Goal: Navigation & Orientation: Find specific page/section

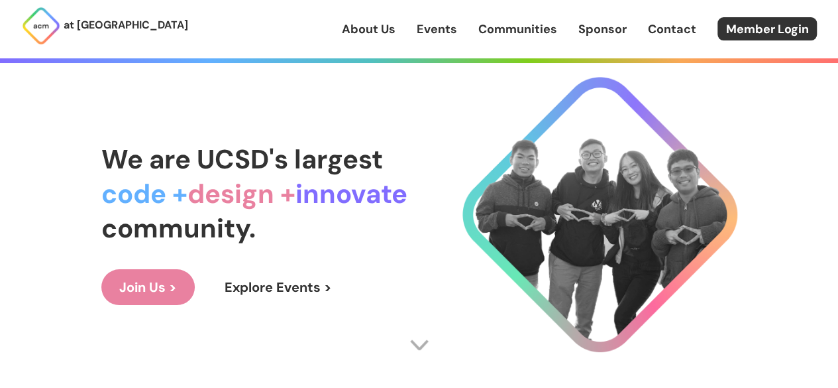
click at [507, 36] on link "Communities" at bounding box center [517, 29] width 79 height 17
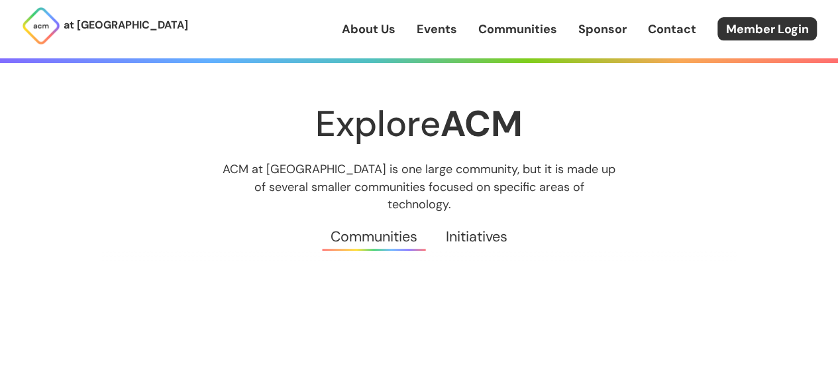
click at [436, 37] on link "Events" at bounding box center [437, 29] width 40 height 17
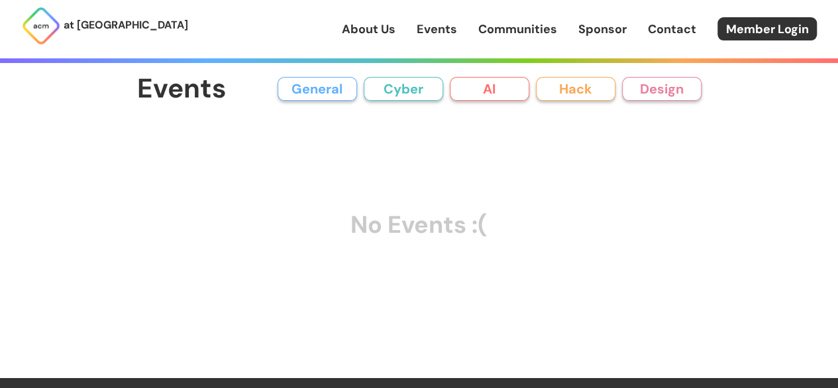
click at [488, 77] on button "AI" at bounding box center [489, 89] width 79 height 24
click at [416, 91] on button "Cyber" at bounding box center [403, 89] width 79 height 24
click at [320, 95] on button "General" at bounding box center [317, 89] width 79 height 24
click at [518, 72] on div "Events General Cyber AI Hack Design All General AI Cyber Hack Design No Events …" at bounding box center [419, 189] width 636 height 378
click at [616, 74] on div "Events General Cyber AI Hack Design All General AI Cyber Hack Design" at bounding box center [419, 89] width 564 height 30
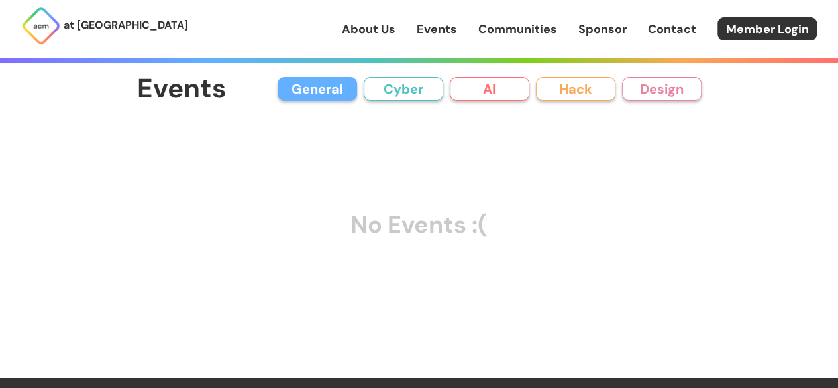
click at [670, 108] on div "Events General Cyber AI Hack Design All General AI Cyber Hack Design No Events …" at bounding box center [419, 197] width 564 height 247
click at [682, 91] on button "Design" at bounding box center [661, 89] width 79 height 24
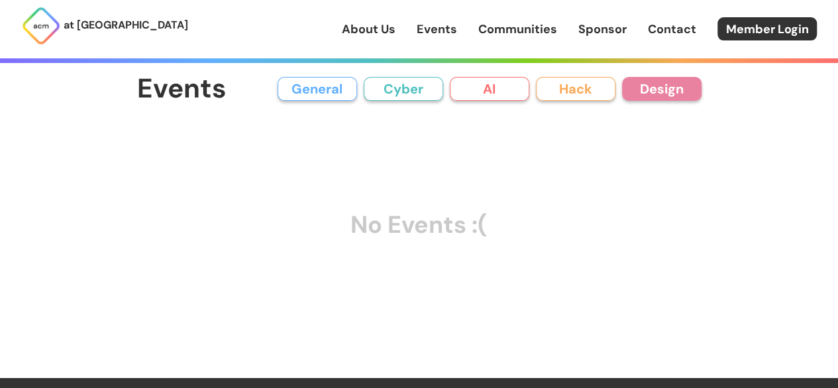
click at [682, 91] on button "Design" at bounding box center [661, 89] width 79 height 24
click at [619, 91] on div "General Cyber AI Hack Design" at bounding box center [490, 89] width 424 height 24
click at [579, 95] on button "Hack" at bounding box center [575, 89] width 79 height 24
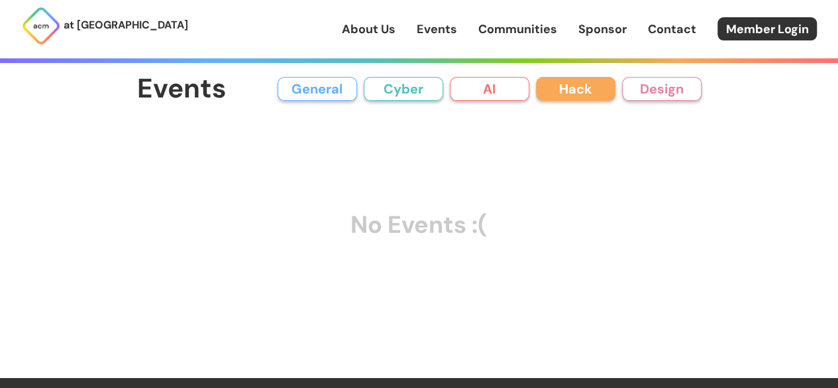
click at [468, 105] on div "Events General Cyber AI Hack Design All General AI Cyber Hack Design No Events …" at bounding box center [419, 197] width 564 height 247
click at [503, 71] on div "Events General Cyber AI Hack Design All General AI Cyber Hack Design No Events …" at bounding box center [419, 189] width 636 height 378
click at [475, 85] on button "AI" at bounding box center [489, 89] width 79 height 24
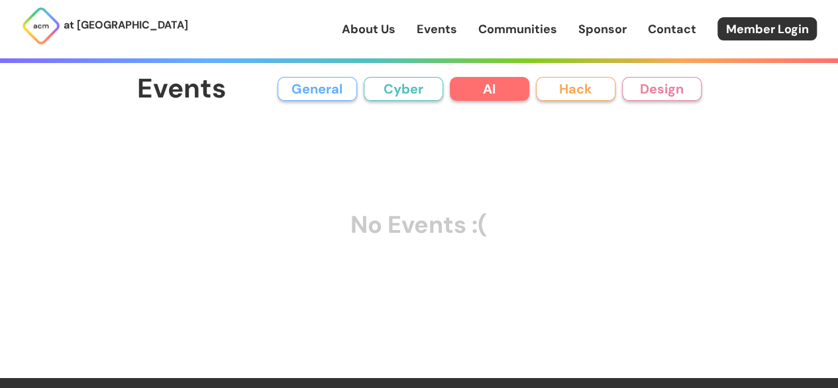
click at [423, 93] on button "Cyber" at bounding box center [403, 89] width 79 height 24
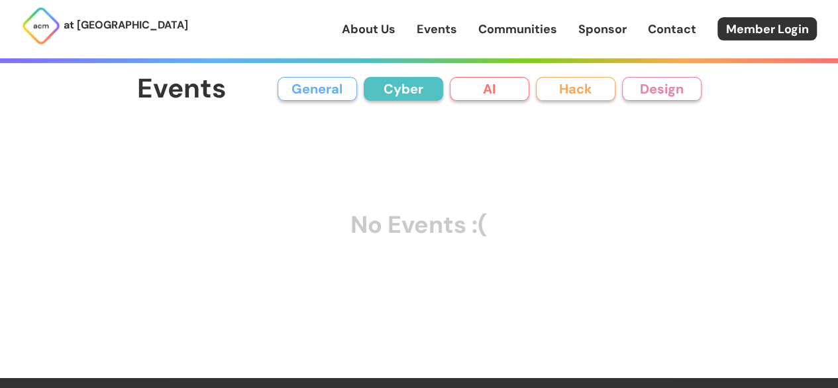
click at [386, 93] on button "Cyber" at bounding box center [403, 89] width 79 height 24
drag, startPoint x: 386, startPoint y: 93, endPoint x: 348, endPoint y: 91, distance: 37.1
click at [348, 91] on div "General Cyber AI Hack Design" at bounding box center [490, 89] width 424 height 24
click at [348, 91] on button "General" at bounding box center [317, 89] width 79 height 24
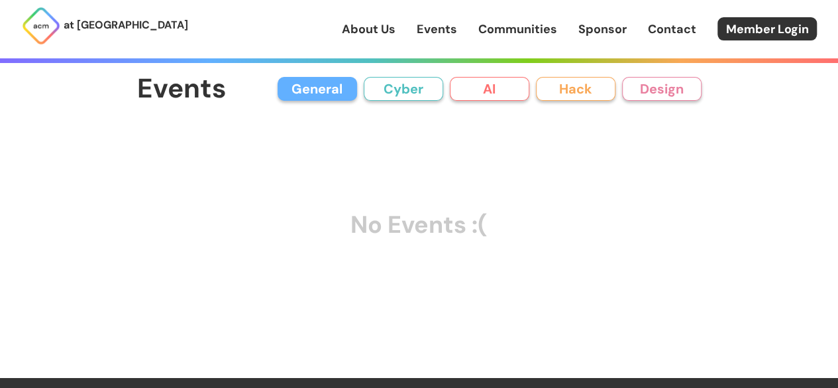
click at [486, 26] on link "Communities" at bounding box center [517, 29] width 79 height 17
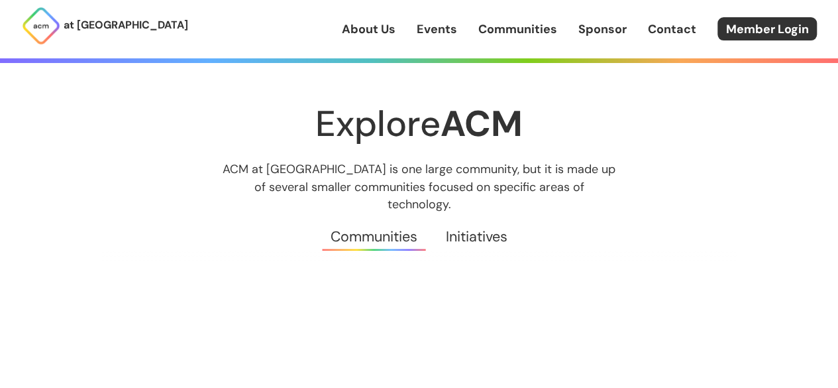
click at [567, 26] on div "About Us Events Communities Sponsor Contact Member Login" at bounding box center [590, 28] width 496 height 23
click at [590, 27] on link "Sponsor" at bounding box center [602, 29] width 48 height 17
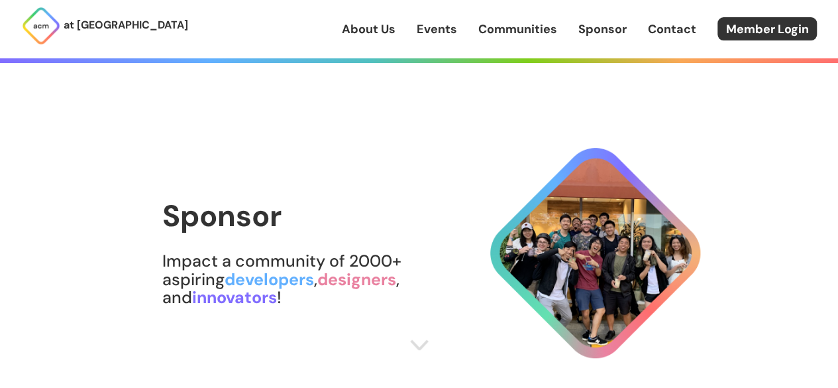
click at [519, 31] on link "Communities" at bounding box center [517, 29] width 79 height 17
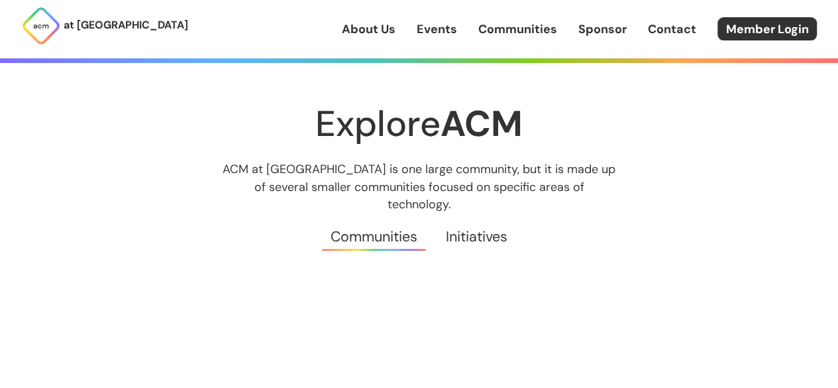
click at [455, 33] on link "Events" at bounding box center [437, 29] width 40 height 17
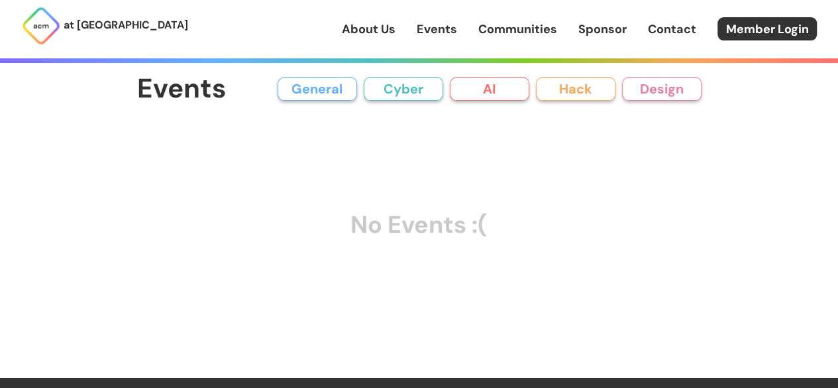
click at [545, 23] on link "Communities" at bounding box center [517, 29] width 79 height 17
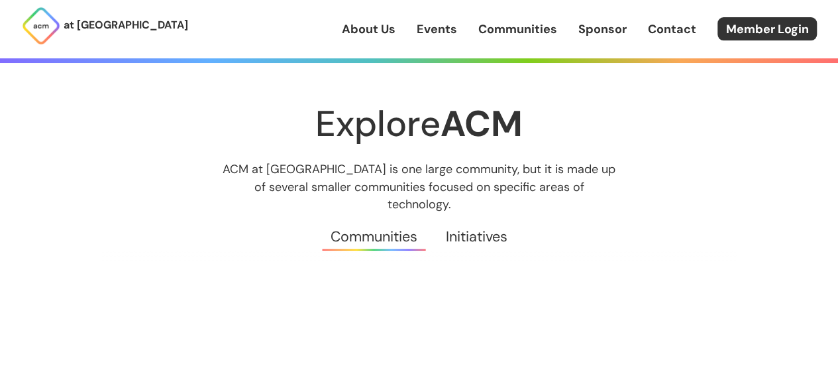
click at [540, 26] on link "Communities" at bounding box center [517, 29] width 79 height 17
click at [436, 35] on link "Events" at bounding box center [437, 29] width 40 height 17
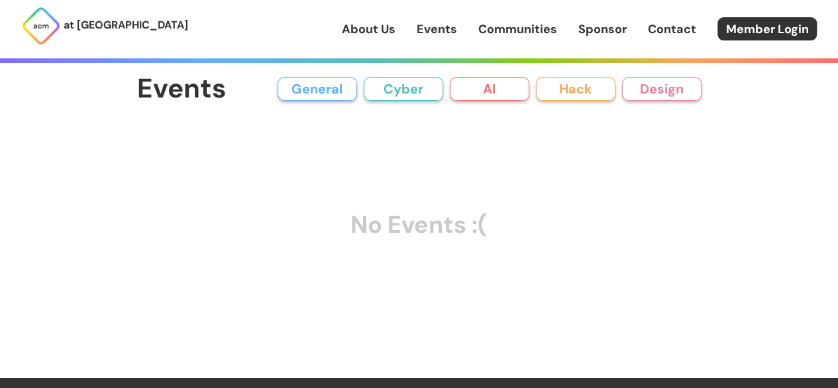
scroll to position [1, 0]
